Goal: Task Accomplishment & Management: Use online tool/utility

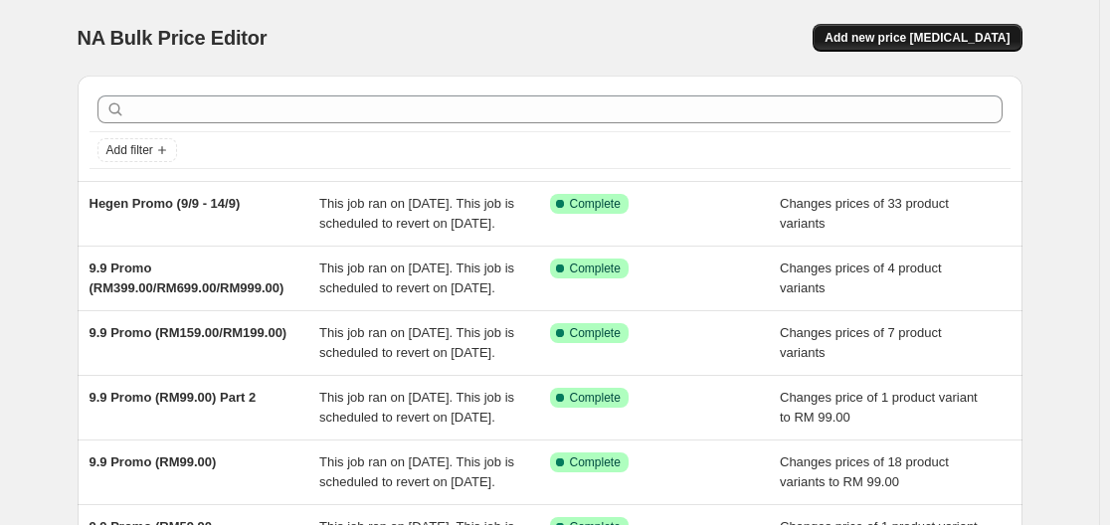
click at [959, 36] on span "Add new price [MEDICAL_DATA]" at bounding box center [917, 38] width 185 height 16
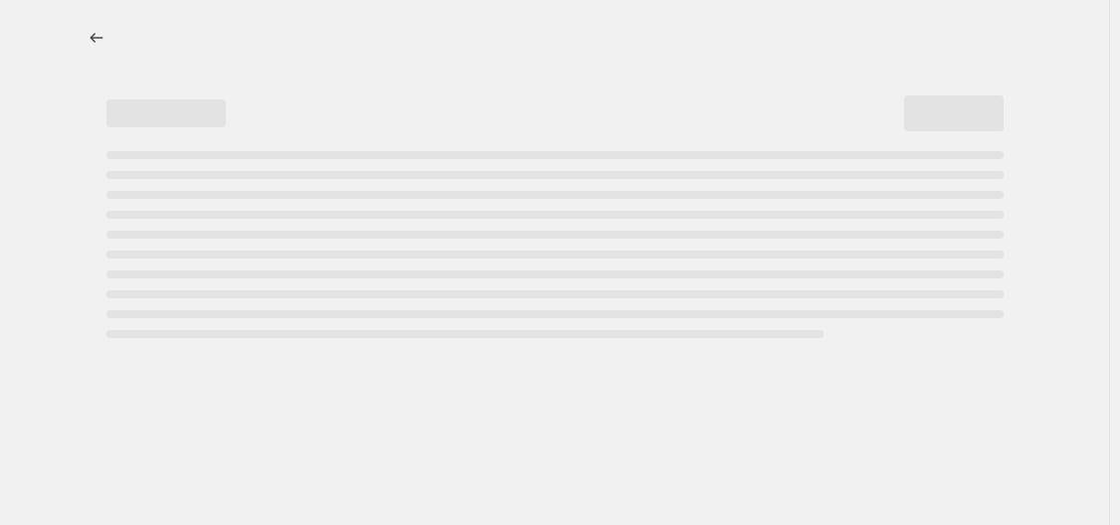
select select "percentage"
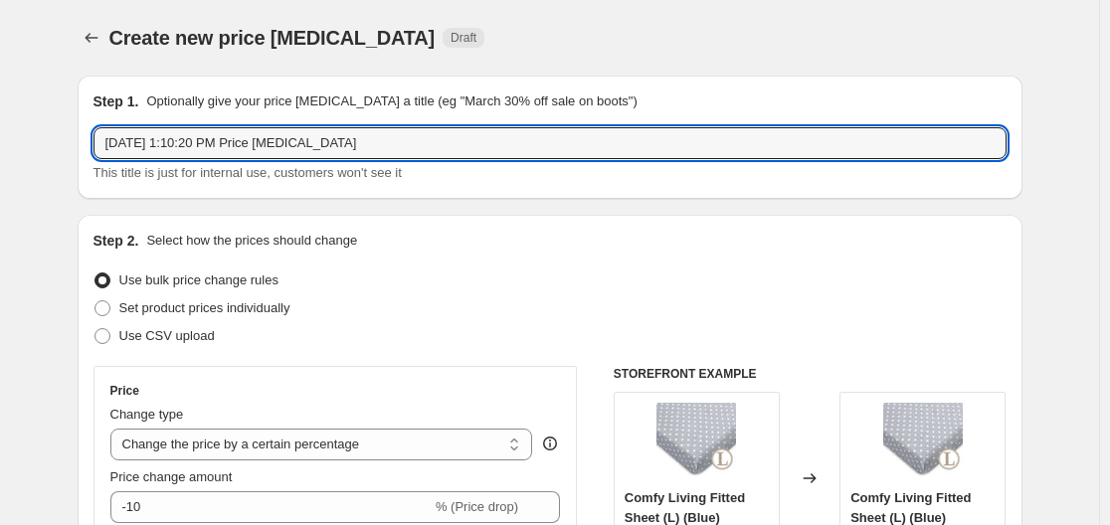
drag, startPoint x: 399, startPoint y: 150, endPoint x: 86, endPoint y: 137, distance: 313.7
click at [86, 137] on div "Step 1. Optionally give your price [MEDICAL_DATA] a title (eg "March 30% off sa…" at bounding box center [550, 137] width 945 height 123
type input "R"
click at [219, 139] on input "Trunki (BG20622) promo" at bounding box center [550, 143] width 913 height 32
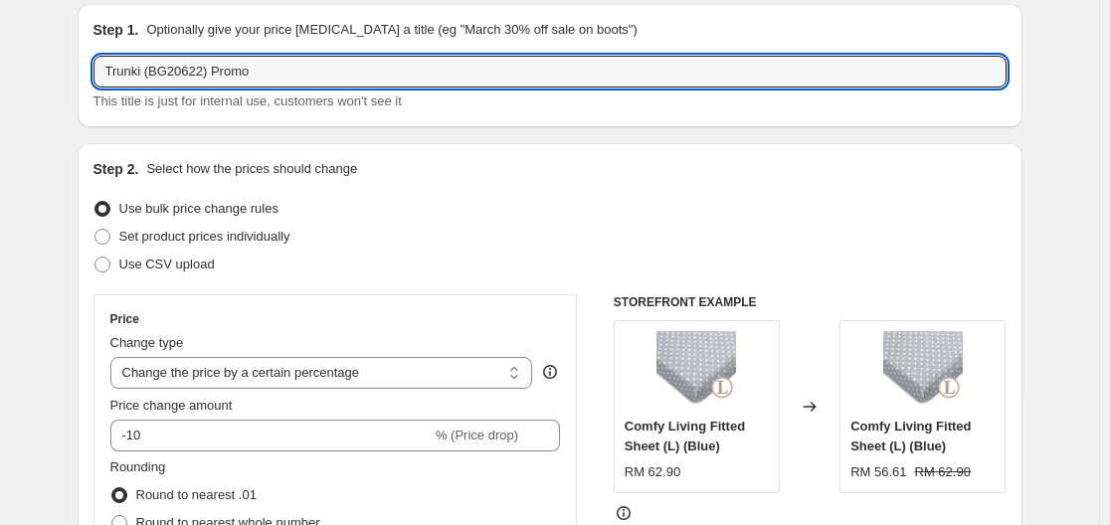
scroll to position [99, 0]
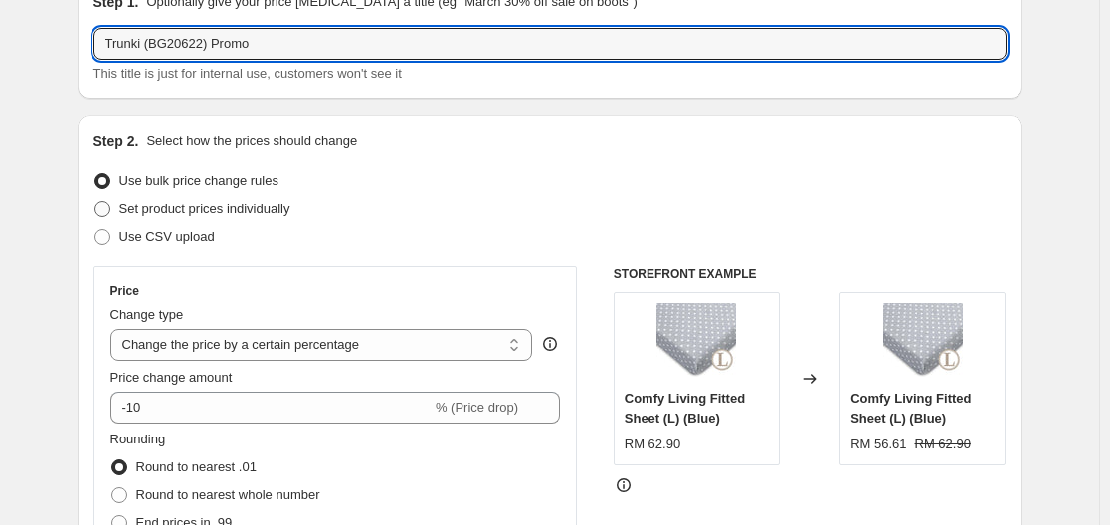
type input "Trunki (BG20622) Promo"
click at [216, 210] on span "Set product prices individually" at bounding box center [204, 208] width 171 height 15
click at [96, 202] on input "Set product prices individually" at bounding box center [95, 201] width 1 height 1
radio input "true"
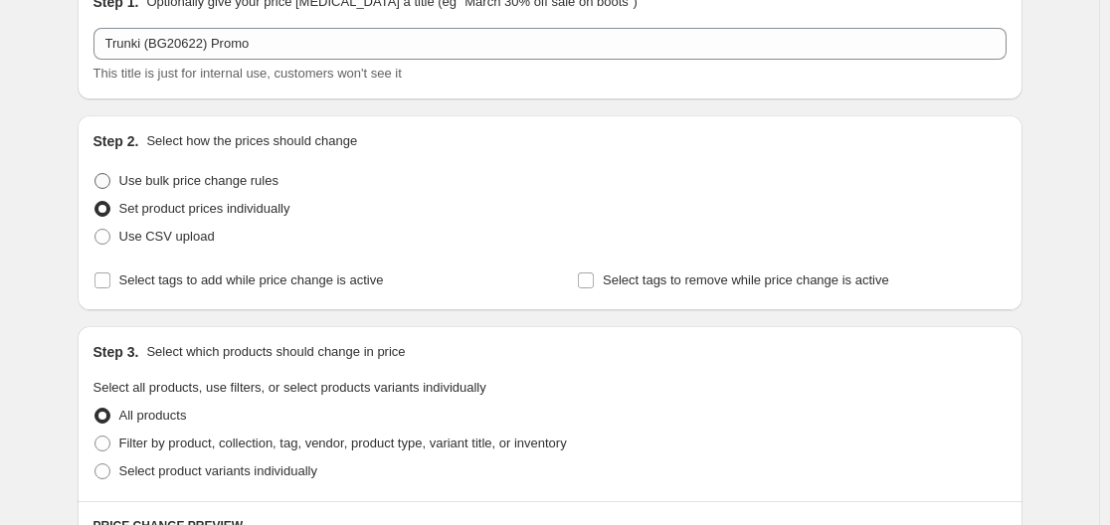
click at [224, 175] on span "Use bulk price change rules" at bounding box center [198, 180] width 159 height 15
click at [96, 174] on input "Use bulk price change rules" at bounding box center [95, 173] width 1 height 1
radio input "true"
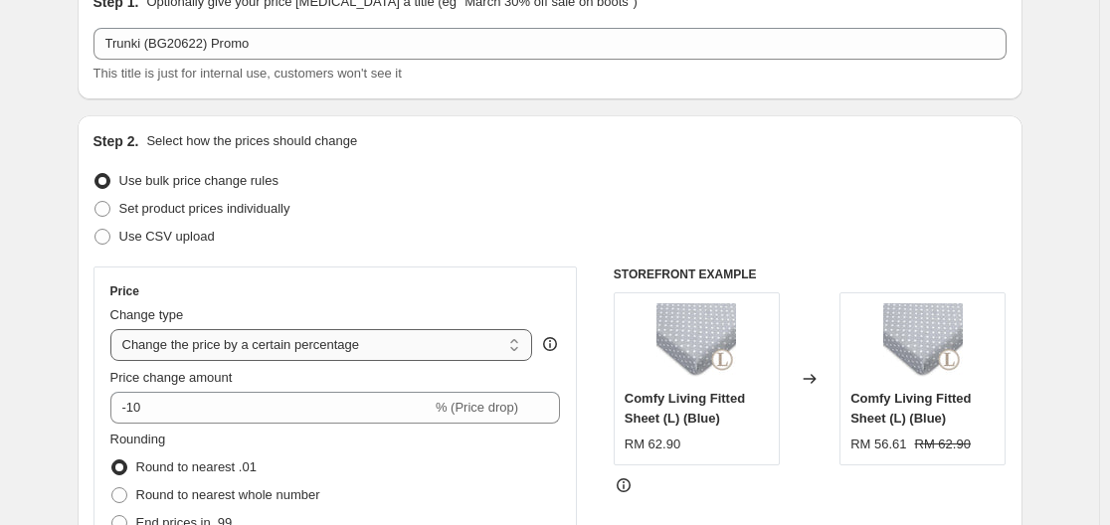
click at [266, 354] on select "Change the price to a certain amount Change the price by a certain amount Chang…" at bounding box center [321, 345] width 423 height 32
select select "to"
click at [114, 329] on select "Change the price to a certain amount Change the price by a certain amount Chang…" at bounding box center [321, 345] width 423 height 32
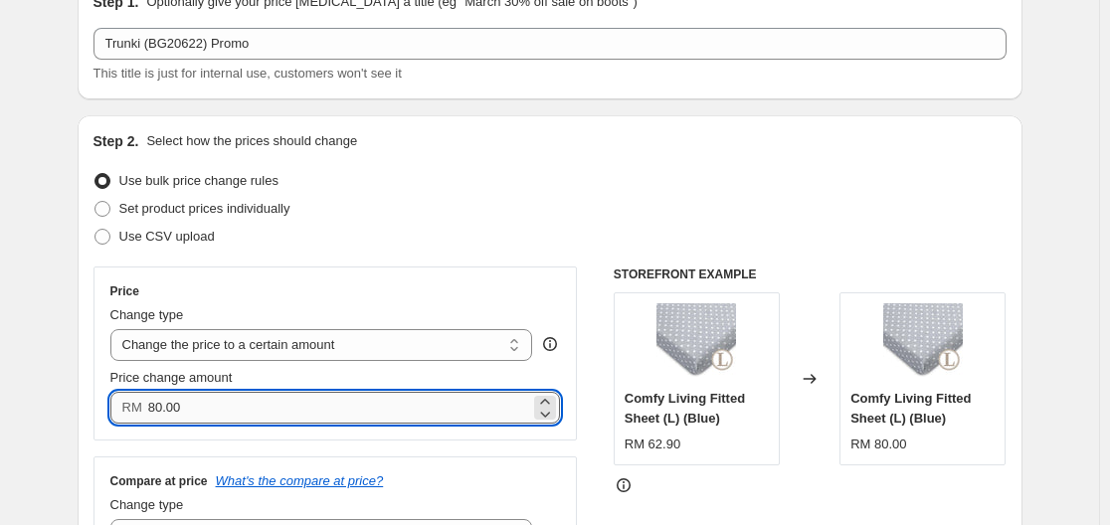
click at [359, 412] on input "80.00" at bounding box center [339, 408] width 382 height 32
drag, startPoint x: 359, startPoint y: 412, endPoint x: 115, endPoint y: 410, distance: 243.8
click at [115, 410] on div "RM 80.00" at bounding box center [335, 408] width 451 height 32
type input "299.00"
click at [495, 220] on div "Set product prices individually" at bounding box center [550, 209] width 913 height 28
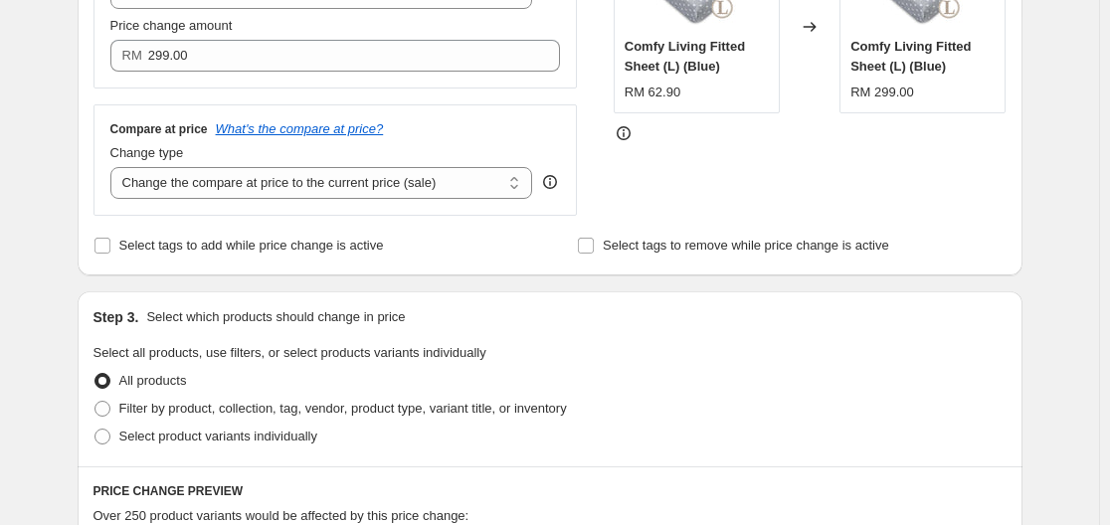
scroll to position [597, 0]
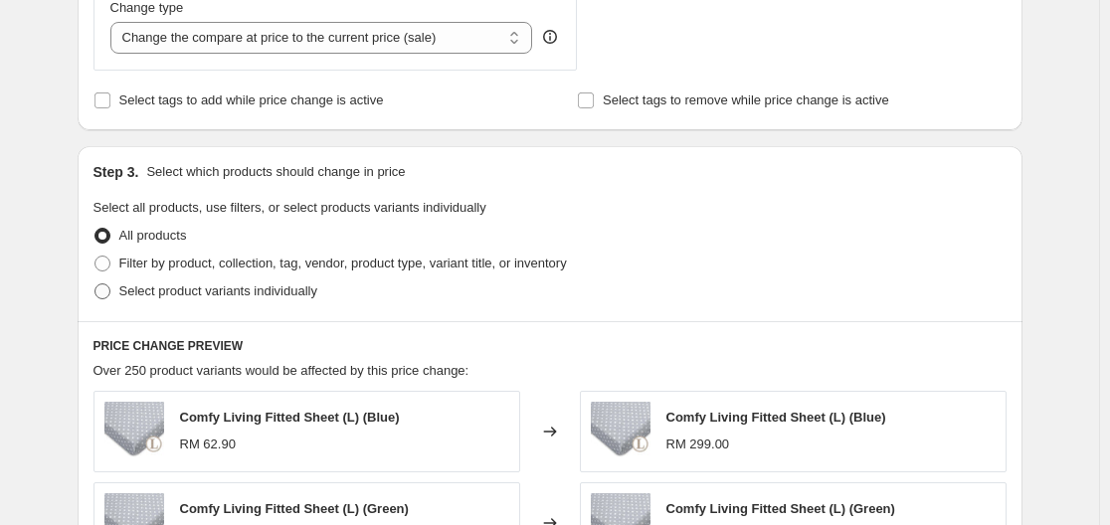
click at [221, 289] on span "Select product variants individually" at bounding box center [218, 291] width 198 height 15
click at [96, 285] on input "Select product variants individually" at bounding box center [95, 284] width 1 height 1
radio input "true"
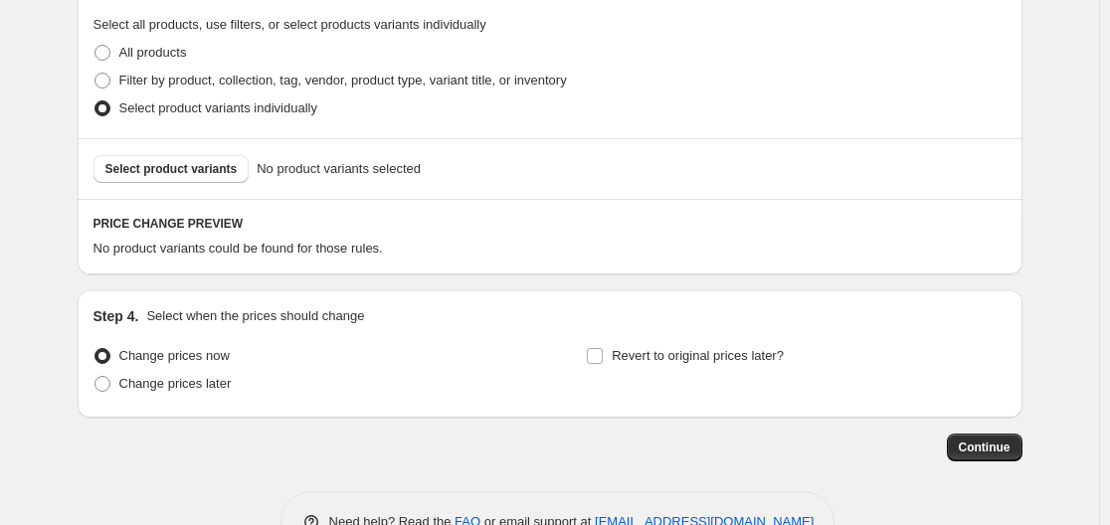
scroll to position [796, 0]
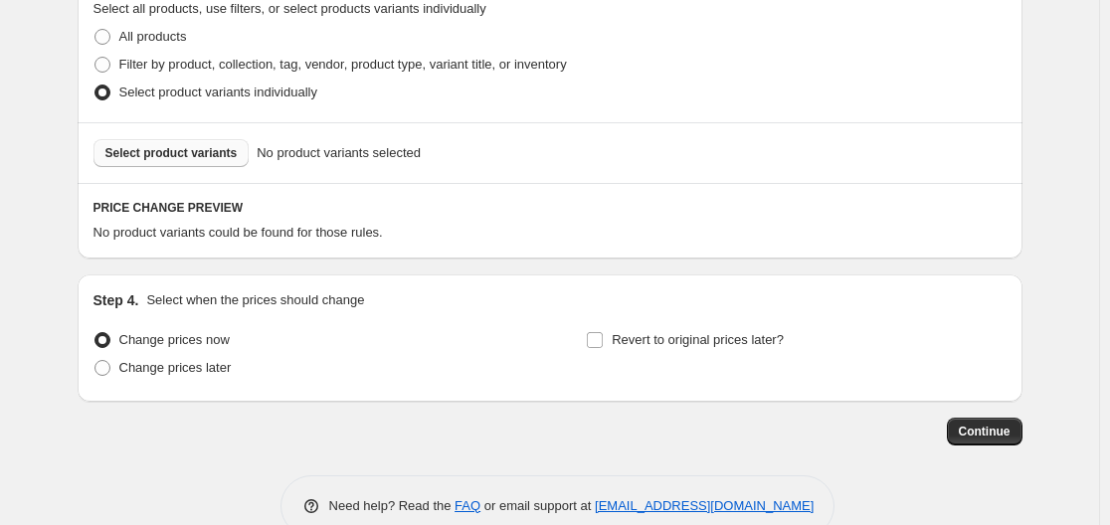
click at [163, 157] on span "Select product variants" at bounding box center [171, 153] width 132 height 16
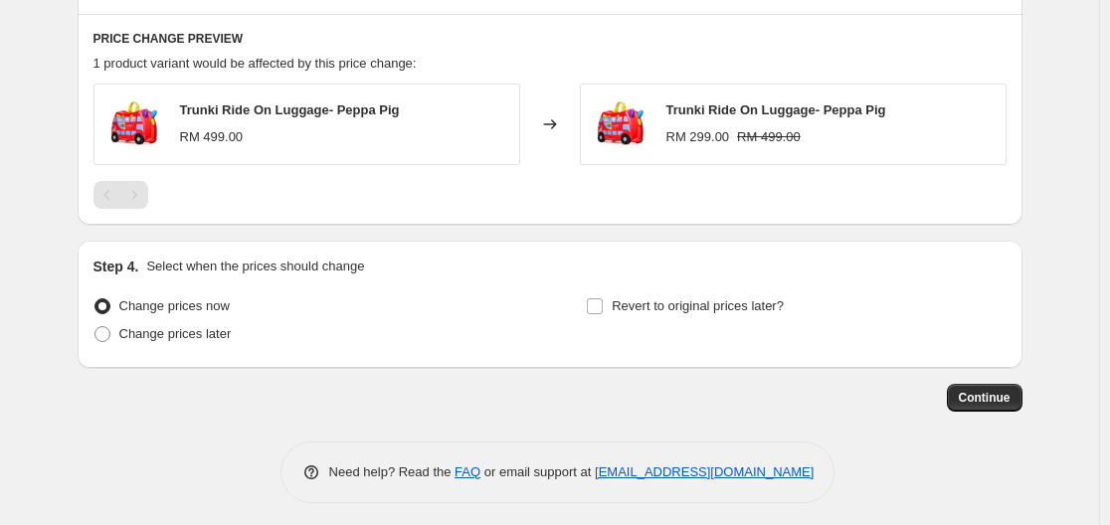
scroll to position [974, 0]
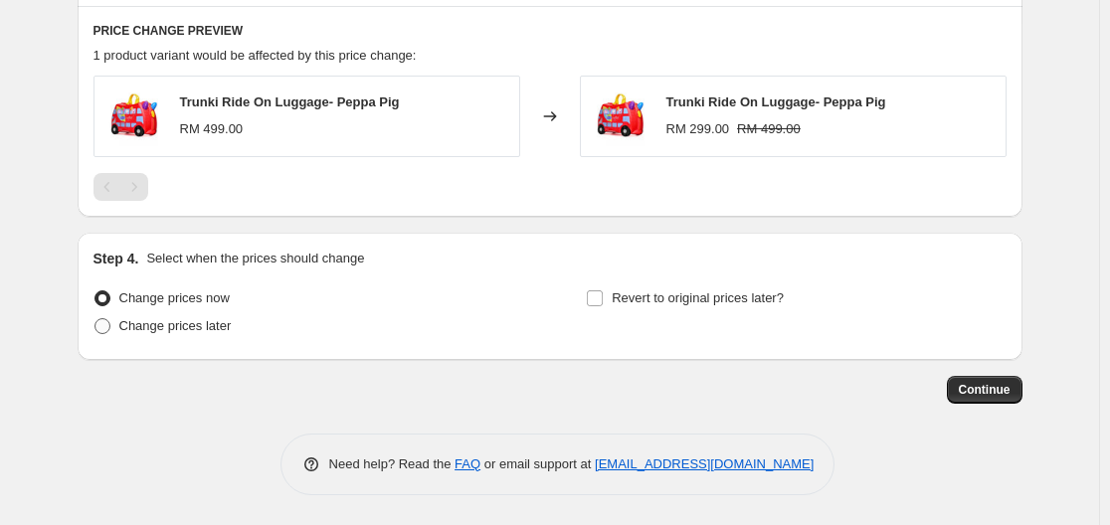
click at [214, 326] on span "Change prices later" at bounding box center [175, 325] width 112 height 15
click at [96, 319] on input "Change prices later" at bounding box center [95, 318] width 1 height 1
radio input "true"
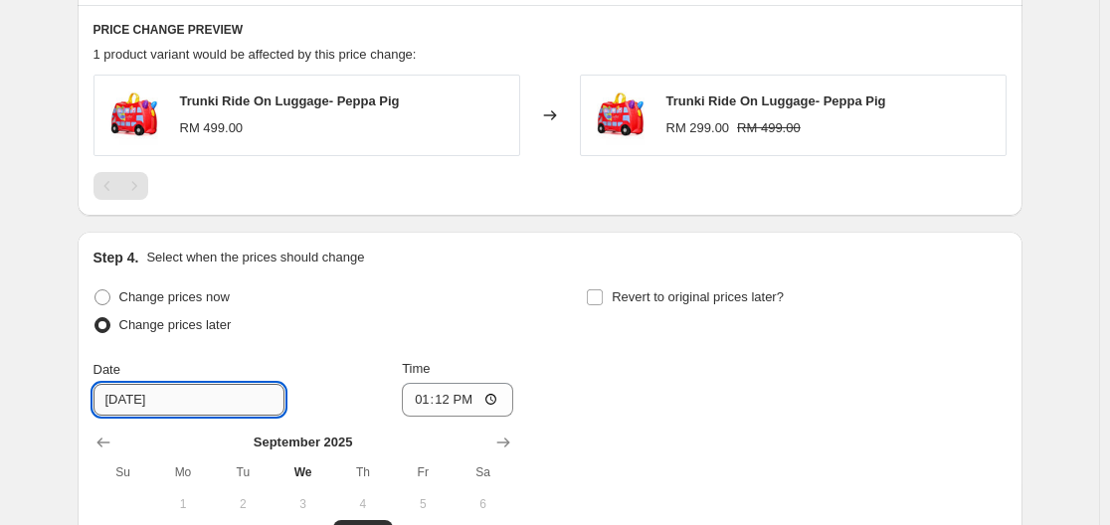
click at [214, 403] on input "[DATE]" at bounding box center [189, 400] width 191 height 32
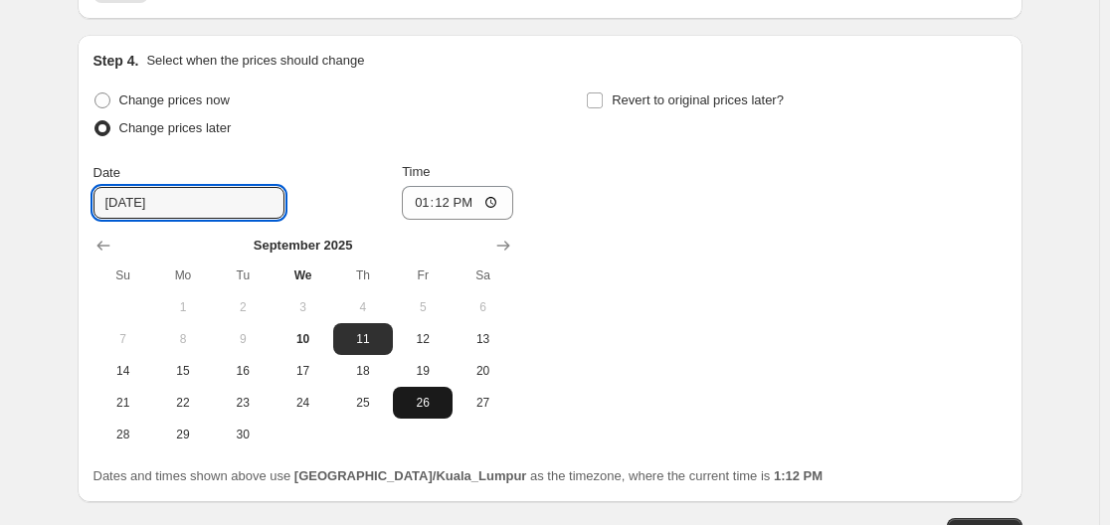
scroll to position [1173, 0]
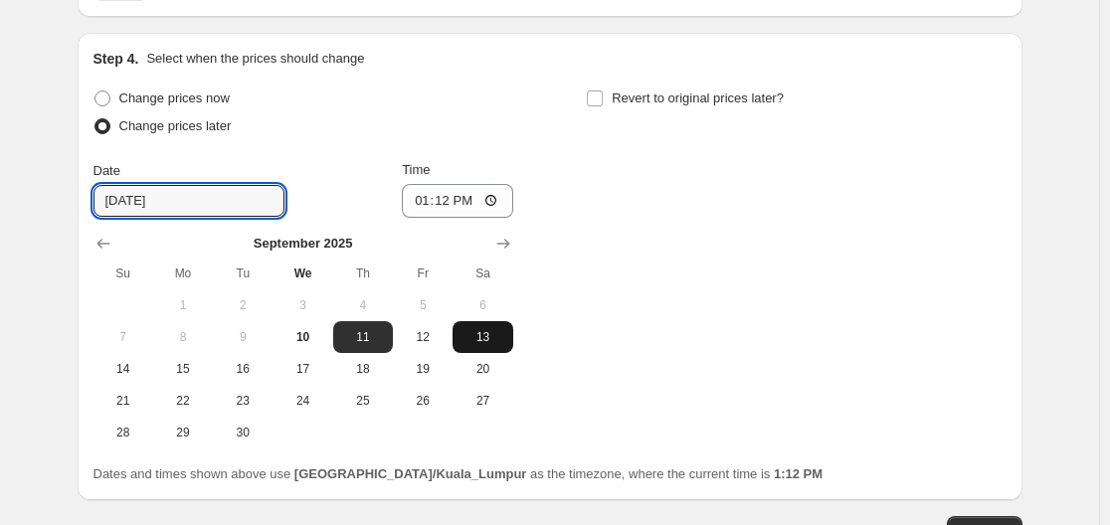
click at [497, 341] on span "13" at bounding box center [483, 337] width 44 height 16
type input "[DATE]"
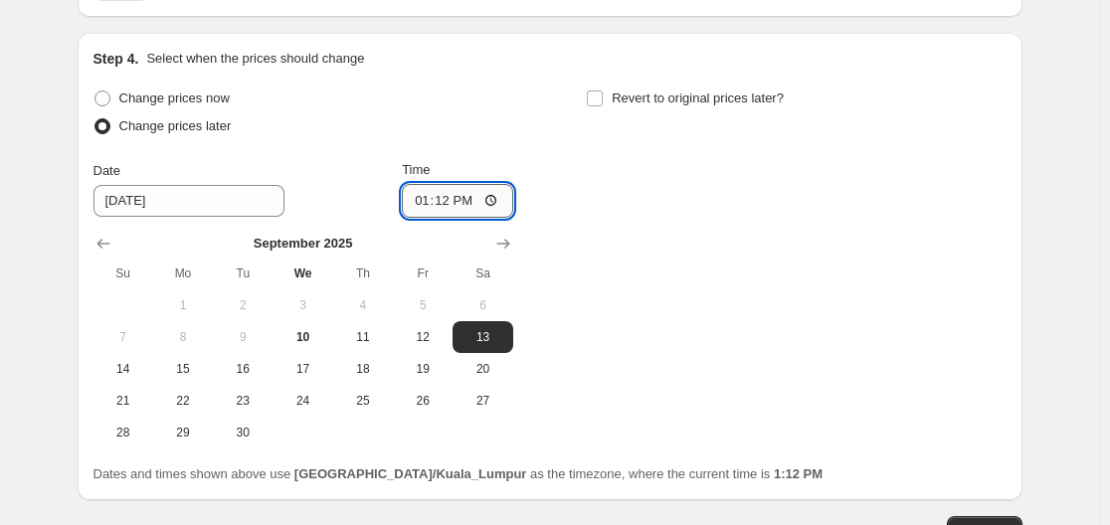
click at [492, 201] on input "13:12" at bounding box center [457, 201] width 111 height 34
type input "00:00"
click at [724, 283] on div "Change prices now Change prices later Date [DATE] Time 00:00 [DATE] Su Mo Tu We…" at bounding box center [550, 267] width 913 height 364
click at [622, 98] on span "Revert to original prices later?" at bounding box center [698, 98] width 172 height 15
click at [603, 98] on input "Revert to original prices later?" at bounding box center [595, 99] width 16 height 16
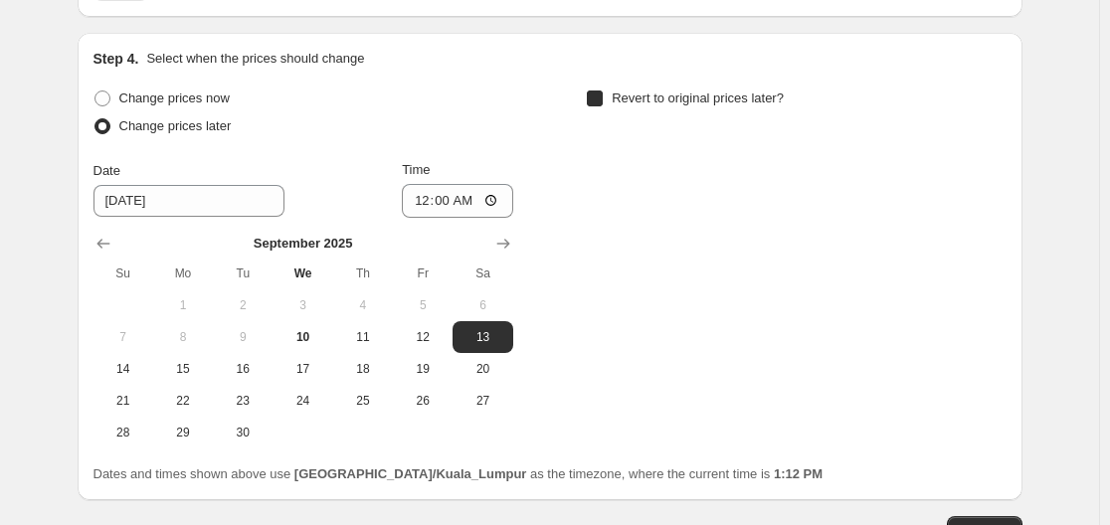
checkbox input "true"
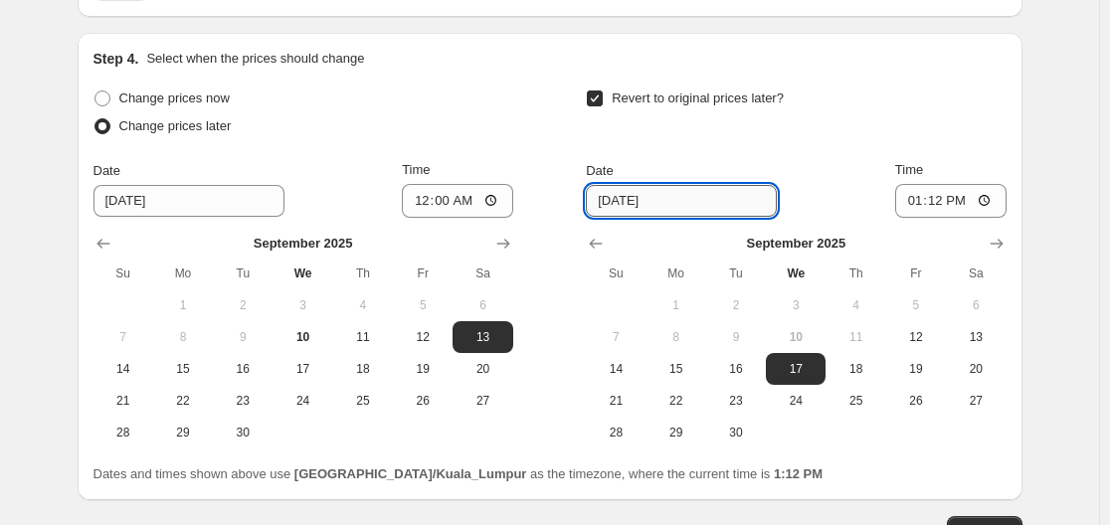
click at [674, 200] on input "[DATE]" at bounding box center [681, 201] width 191 height 32
click at [738, 372] on span "16" at bounding box center [736, 369] width 44 height 16
type input "[DATE]"
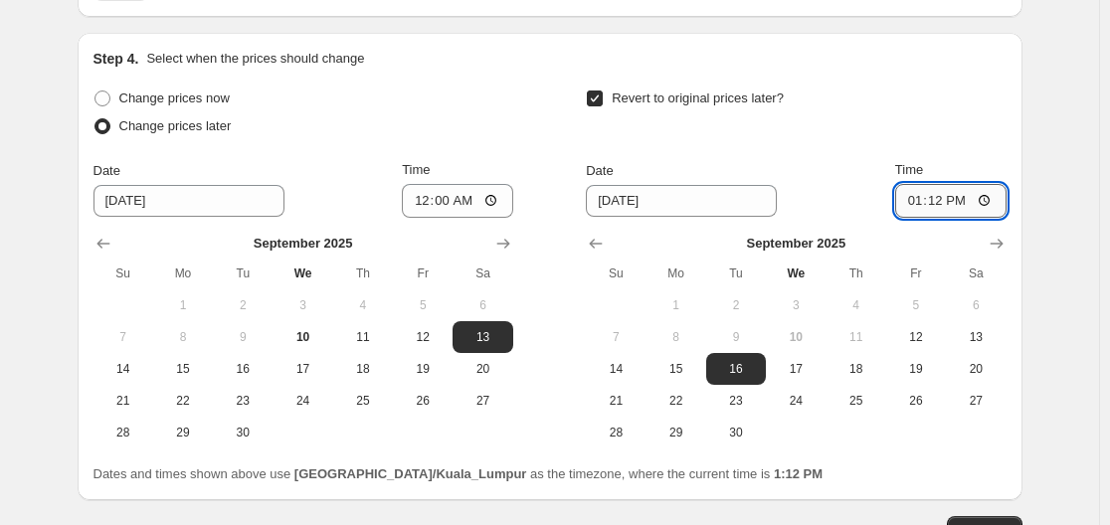
click at [987, 200] on input "13:12" at bounding box center [950, 201] width 111 height 34
type input "23:59"
click at [801, 480] on div "Dates and times shown above use [GEOGRAPHIC_DATA]/Kuala_Lumpur as the timezone,…" at bounding box center [550, 475] width 913 height 20
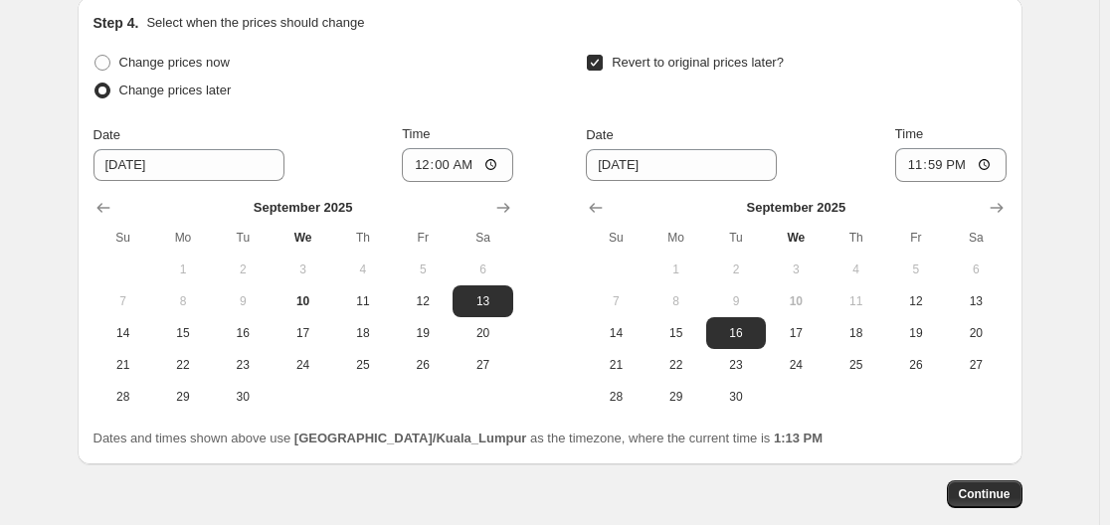
scroll to position [1314, 0]
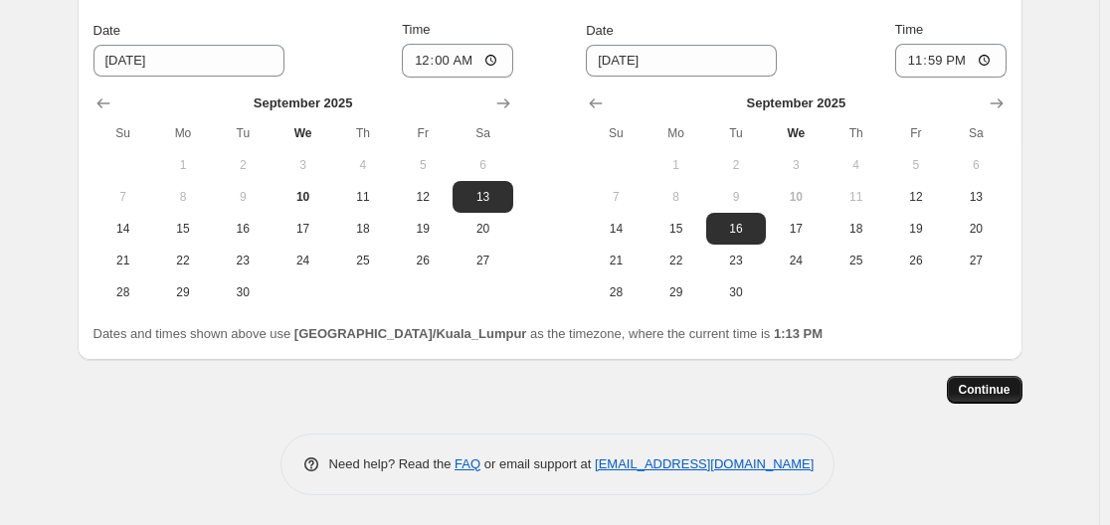
click at [1010, 393] on span "Continue" at bounding box center [985, 390] width 52 height 16
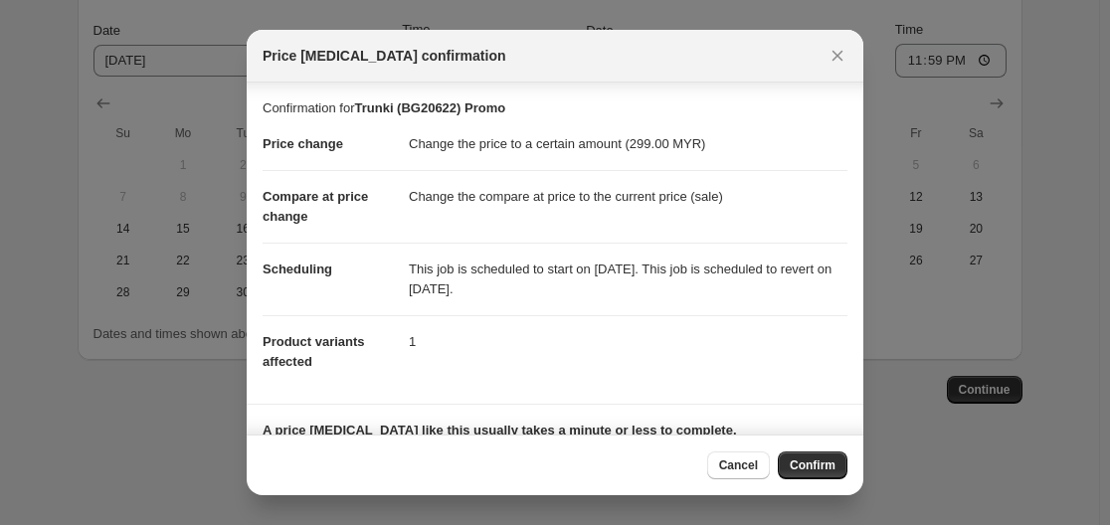
scroll to position [124, 0]
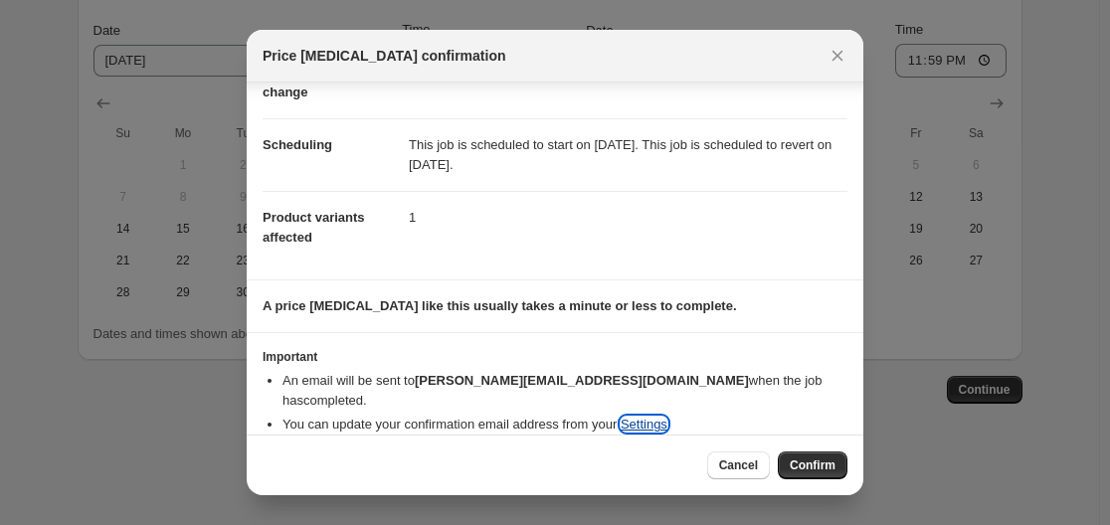
click at [643, 417] on link "Settings" at bounding box center [644, 424] width 47 height 15
click at [723, 456] on button "Cancel" at bounding box center [738, 466] width 63 height 28
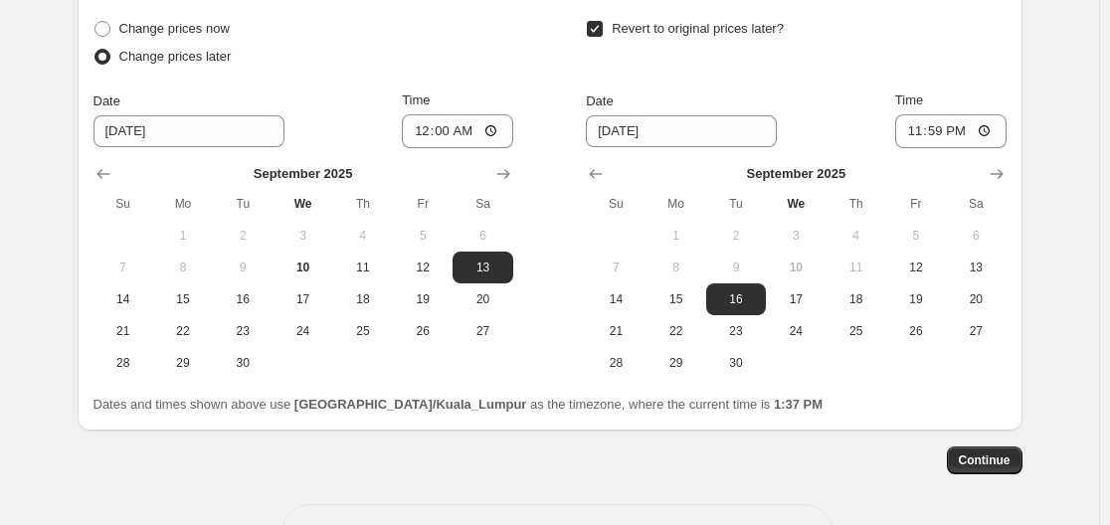
scroll to position [1314, 0]
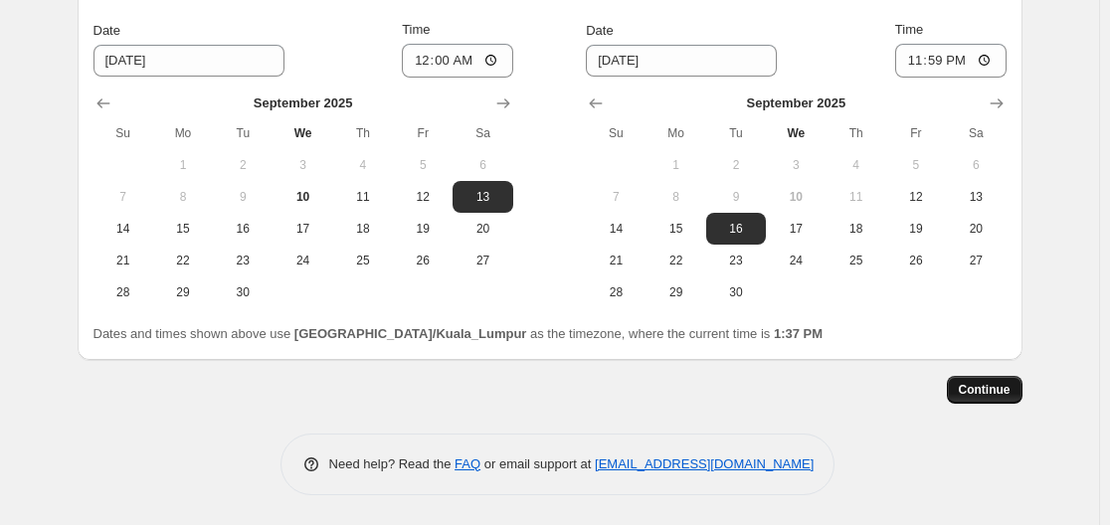
click at [991, 401] on button "Continue" at bounding box center [985, 390] width 76 height 28
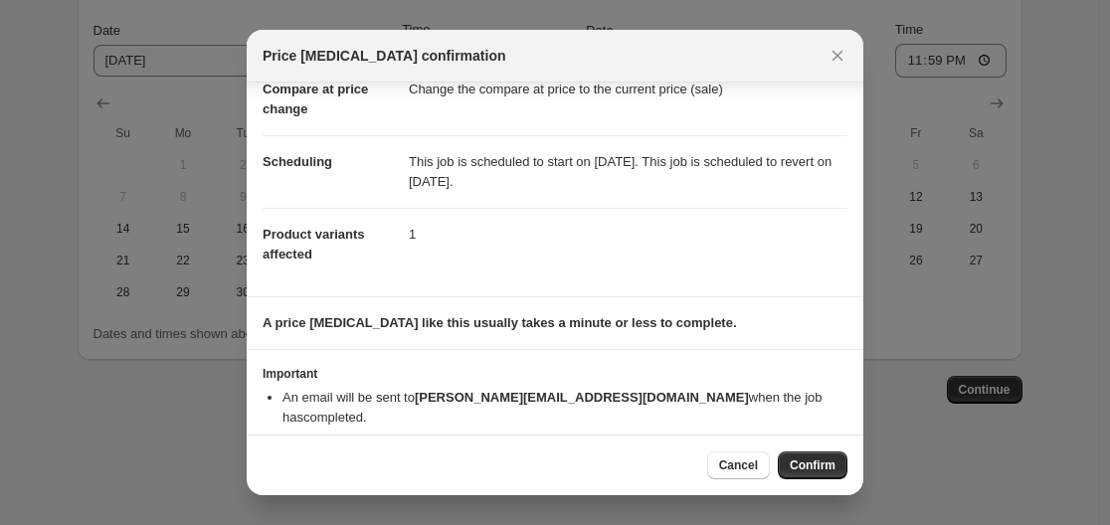
scroll to position [124, 0]
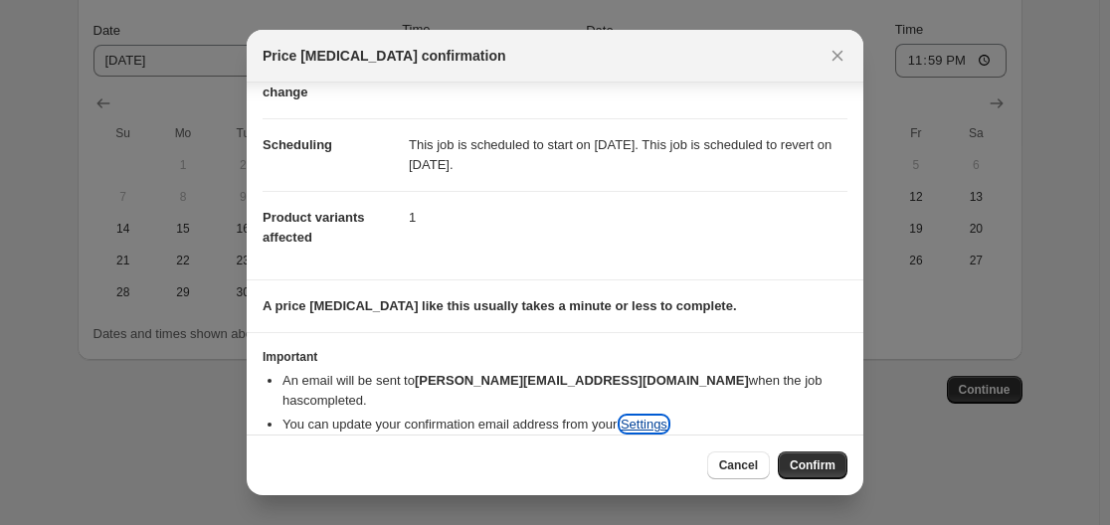
click at [655, 417] on link "Settings" at bounding box center [644, 424] width 47 height 15
click at [833, 56] on icon "Close" at bounding box center [838, 56] width 20 height 20
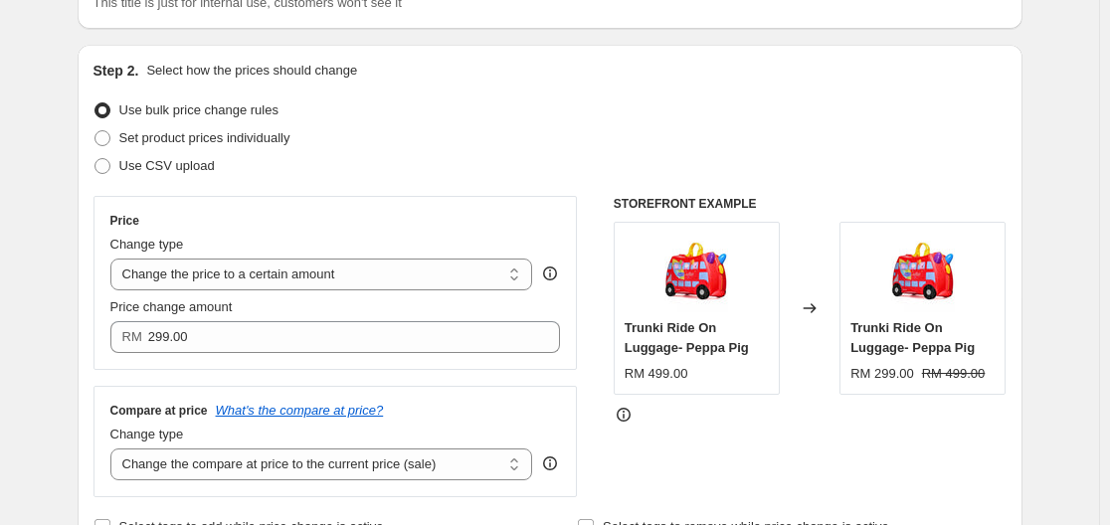
scroll to position [0, 0]
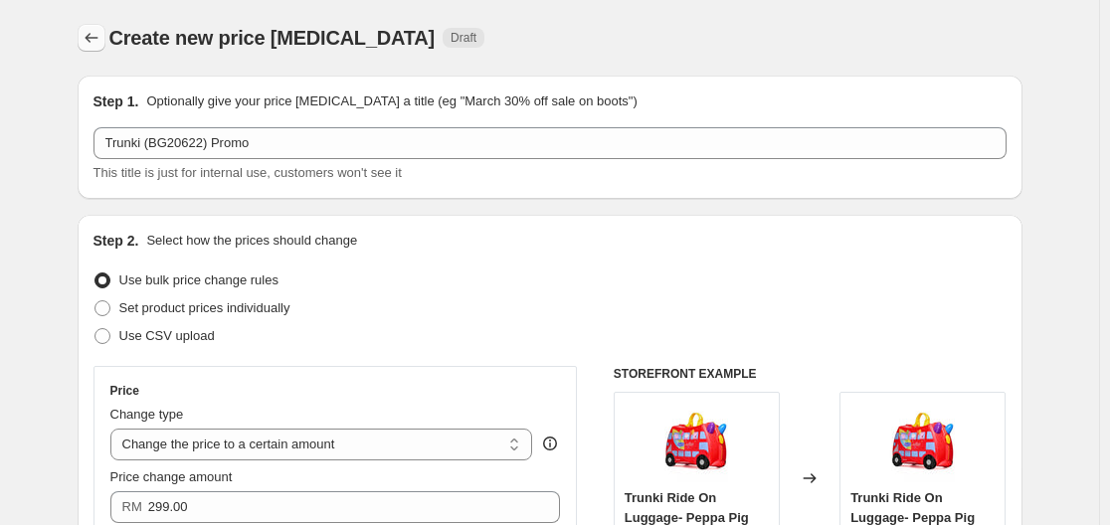
click at [89, 39] on icon "Price change jobs" at bounding box center [92, 38] width 20 height 20
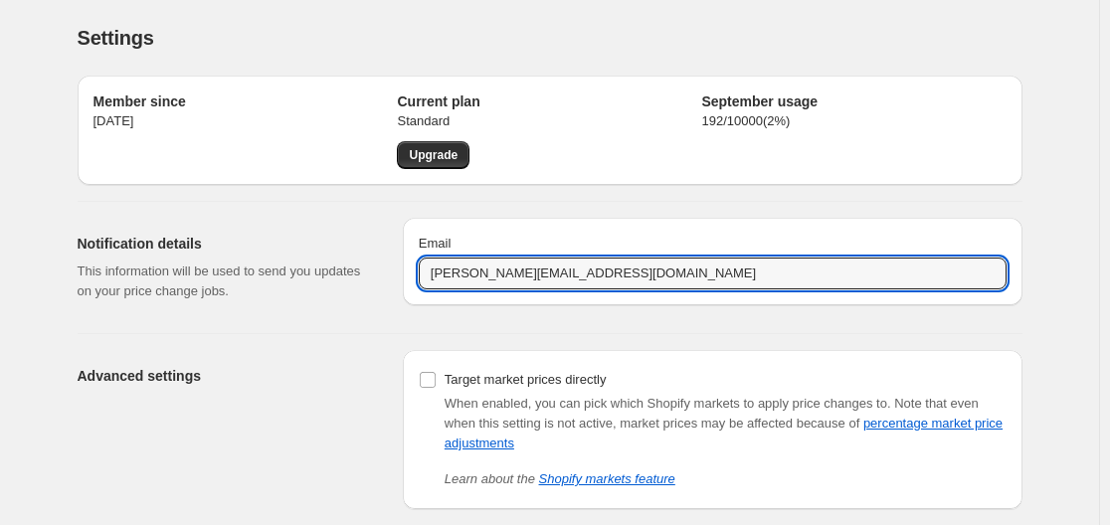
drag, startPoint x: 615, startPoint y: 269, endPoint x: 287, endPoint y: 269, distance: 328.3
click at [287, 269] on div "Notification details This information will be used to send you updates on your …" at bounding box center [542, 259] width 961 height 115
type input "[EMAIL_ADDRESS][DOMAIN_NAME]"
